Goal: Transaction & Acquisition: Purchase product/service

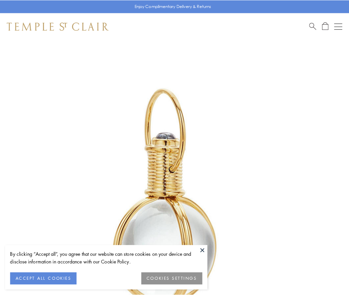
scroll to position [173, 0]
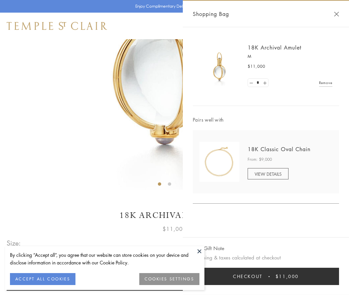
click at [266, 276] on button "Checkout $11,000" at bounding box center [266, 276] width 146 height 17
